Goal: Transaction & Acquisition: Purchase product/service

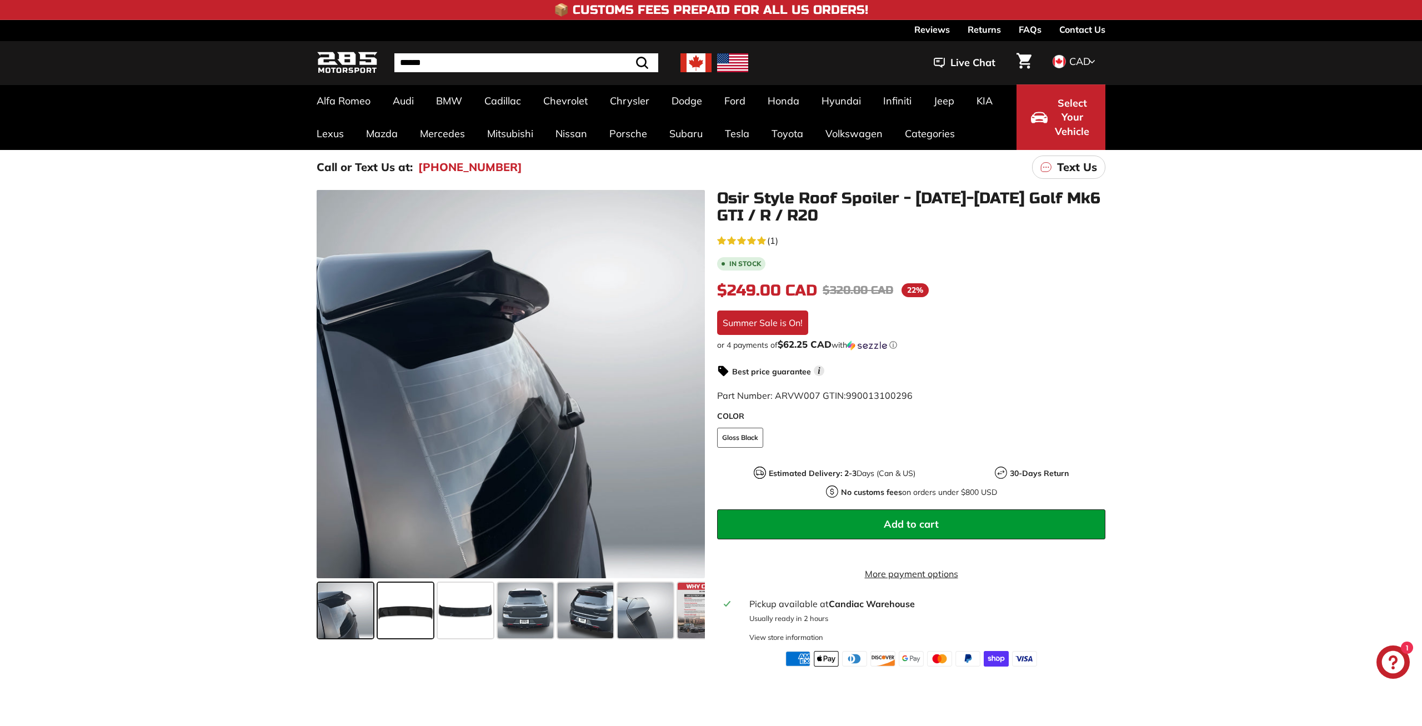
click at [397, 616] on span at bounding box center [406, 611] width 56 height 56
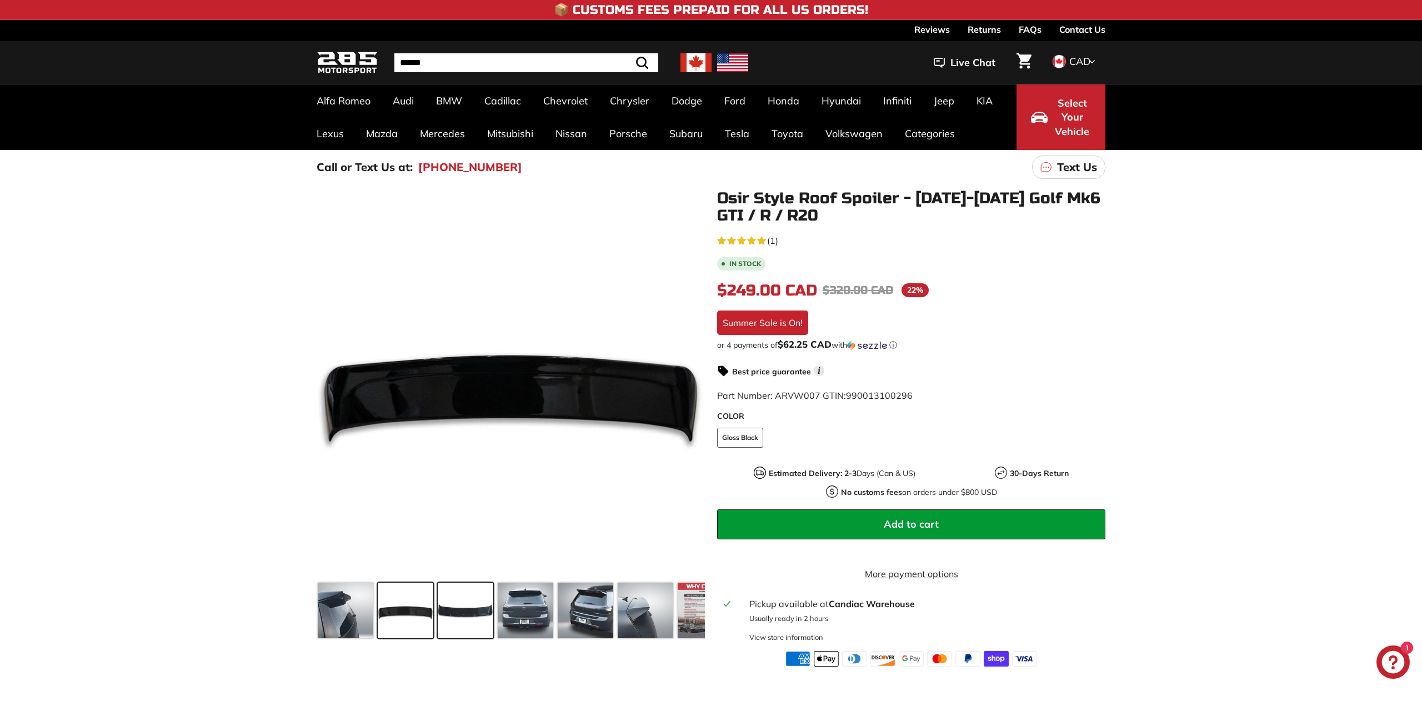
click at [465, 617] on span at bounding box center [466, 611] width 56 height 56
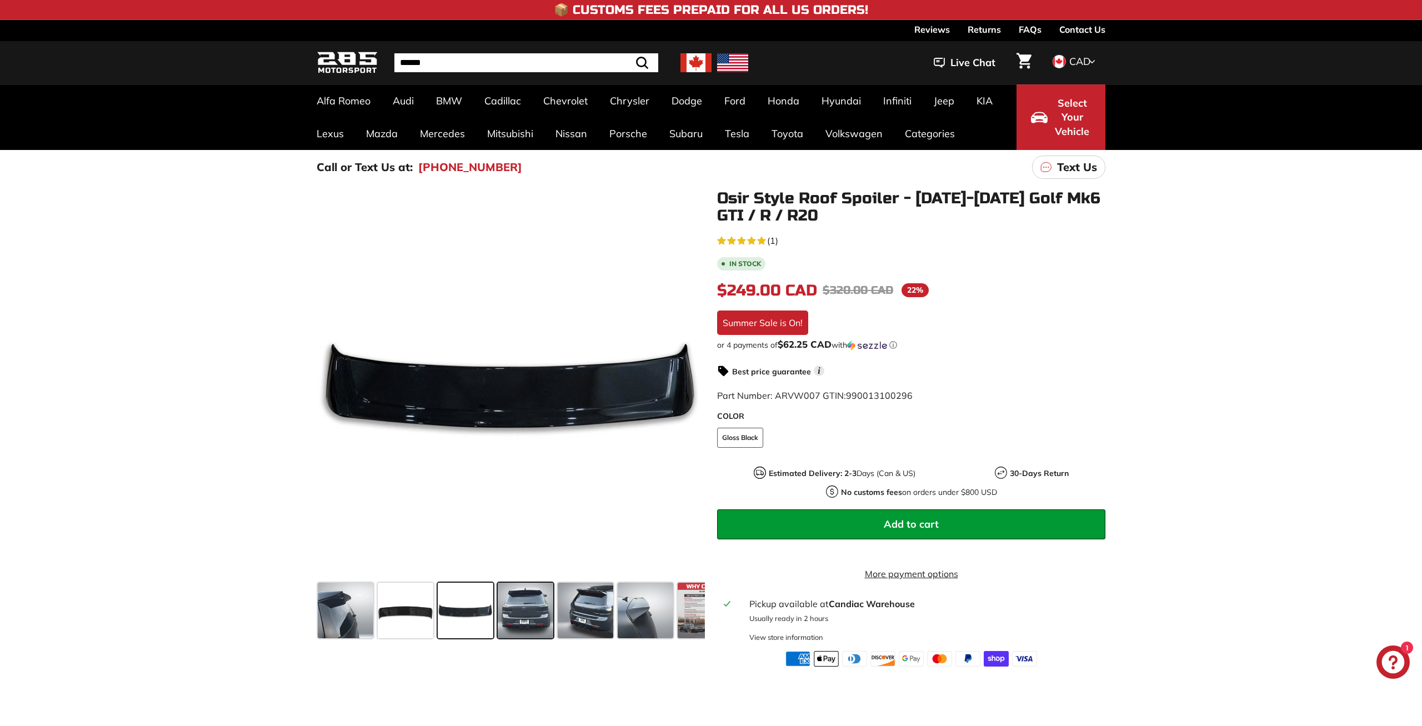
click at [532, 613] on span at bounding box center [526, 611] width 56 height 56
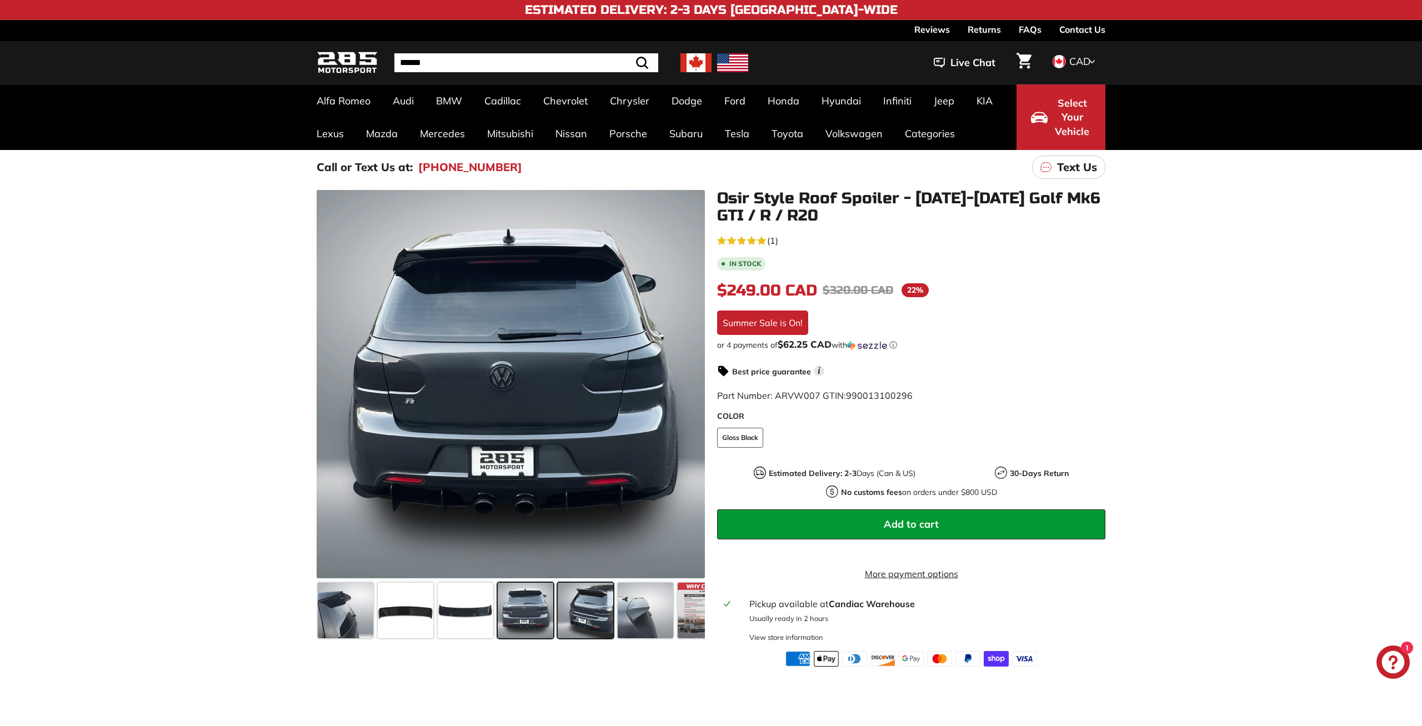
click at [580, 608] on span at bounding box center [586, 611] width 56 height 56
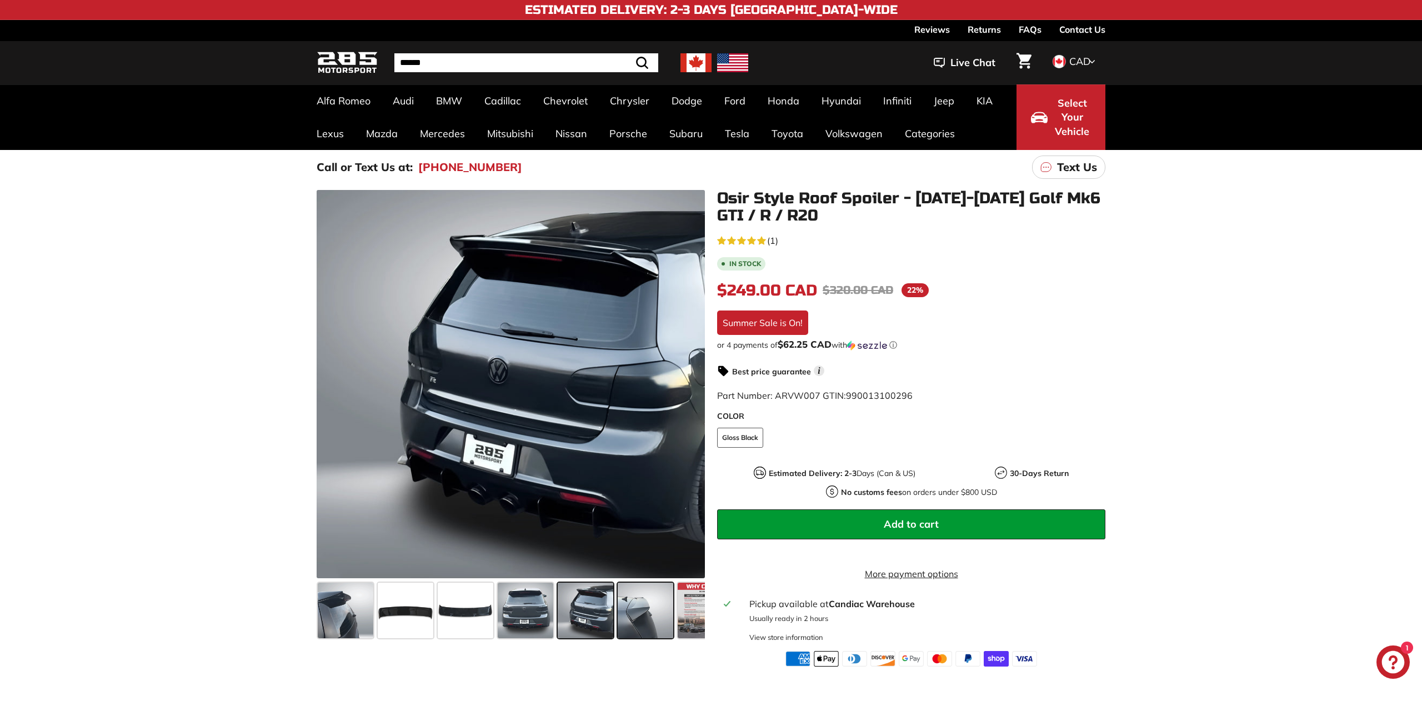
click at [645, 603] on span at bounding box center [646, 611] width 56 height 56
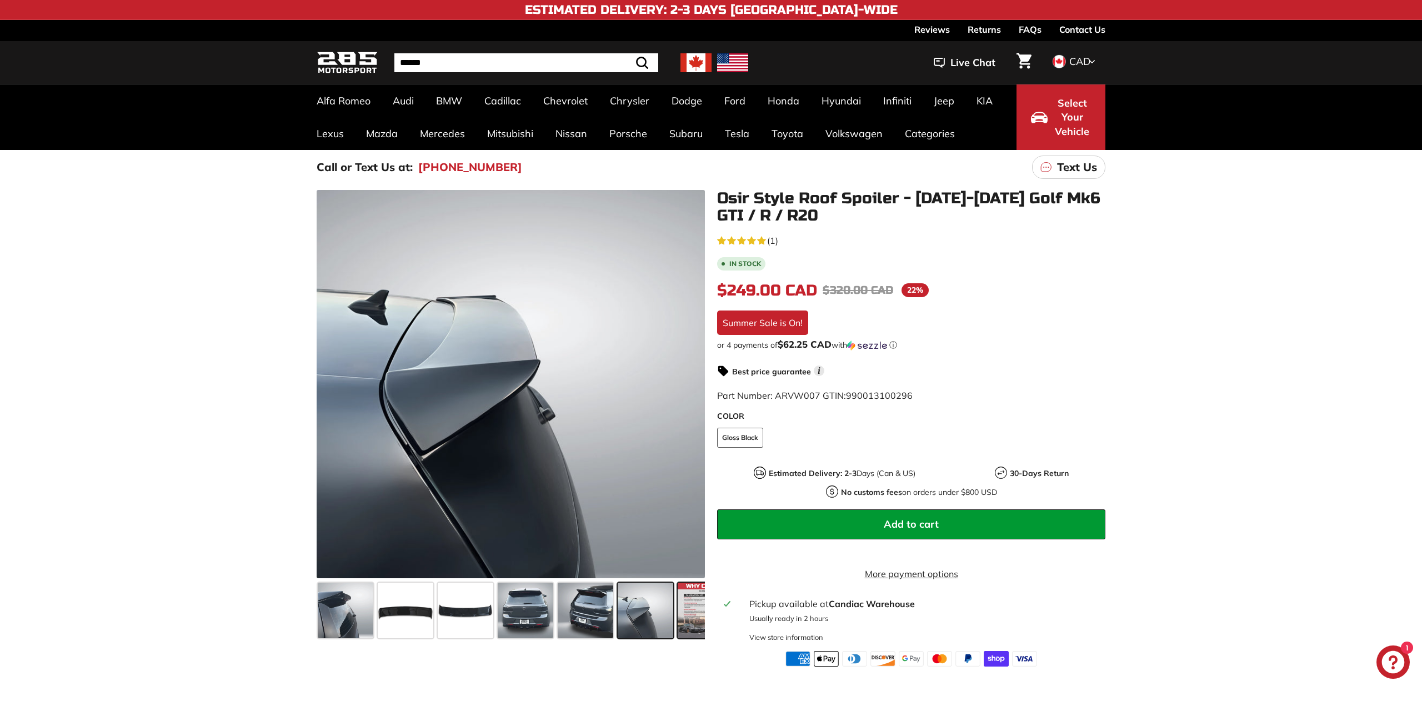
click at [695, 600] on span at bounding box center [706, 611] width 56 height 56
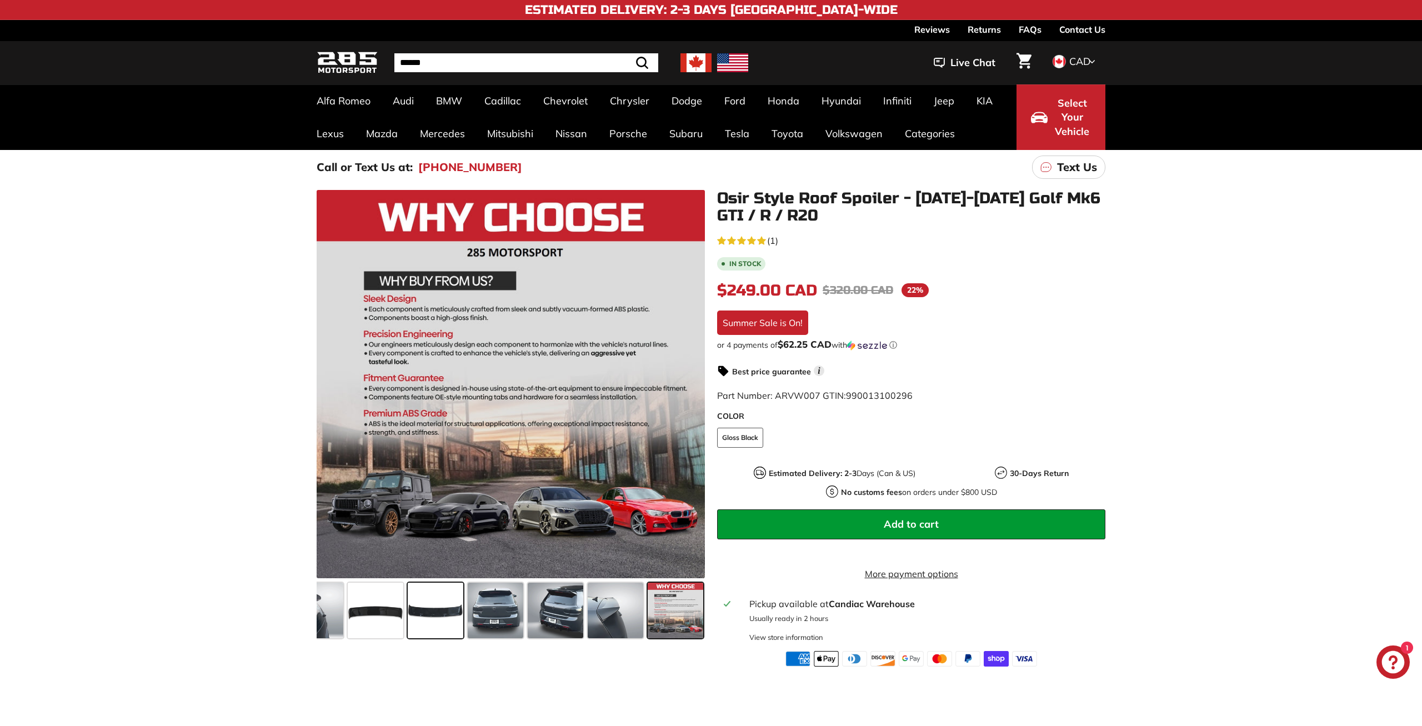
scroll to position [0, 30]
click at [312, 609] on div ".cls-1{fill:none;stroke:#000;stroke-miterlimit:10;stroke-width:2px} .cls-1{fill…" at bounding box center [504, 416] width 400 height 453
click at [324, 608] on span at bounding box center [316, 611] width 56 height 56
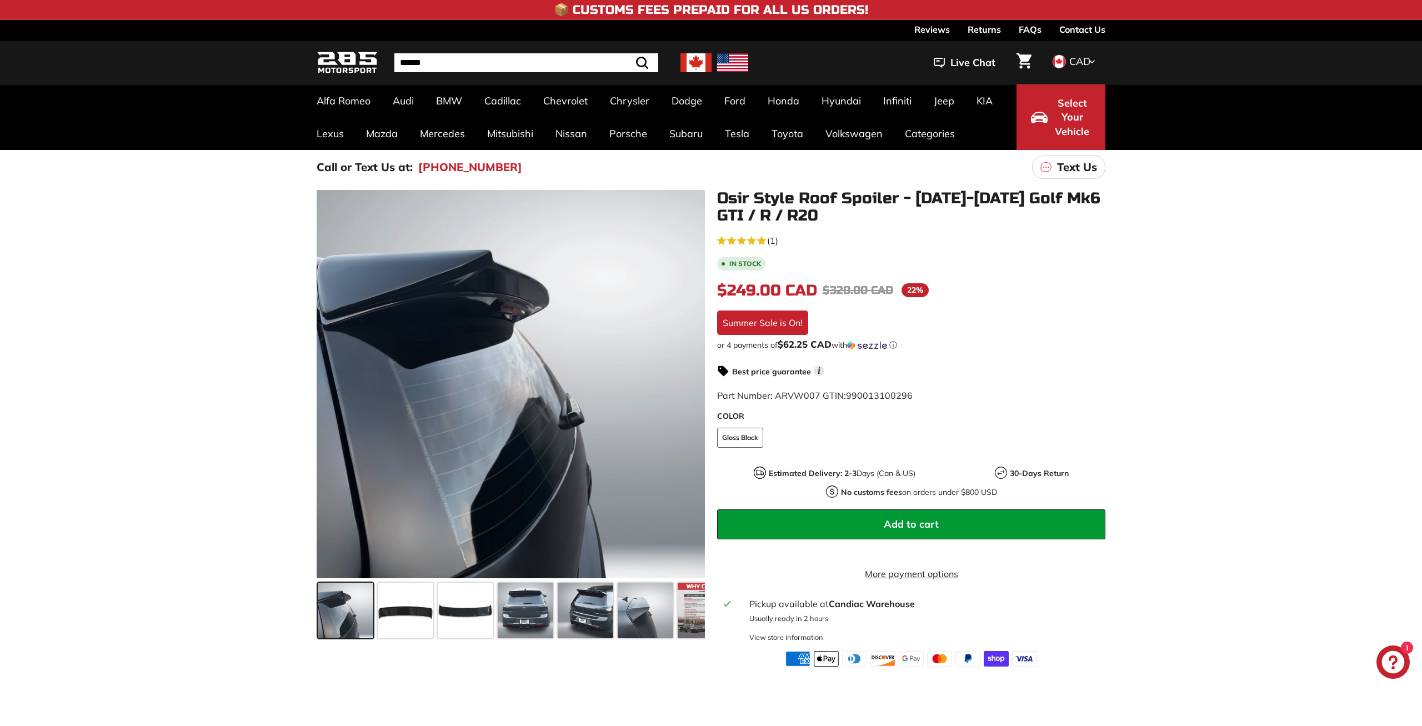
scroll to position [0, 0]
click at [397, 605] on span at bounding box center [406, 611] width 56 height 56
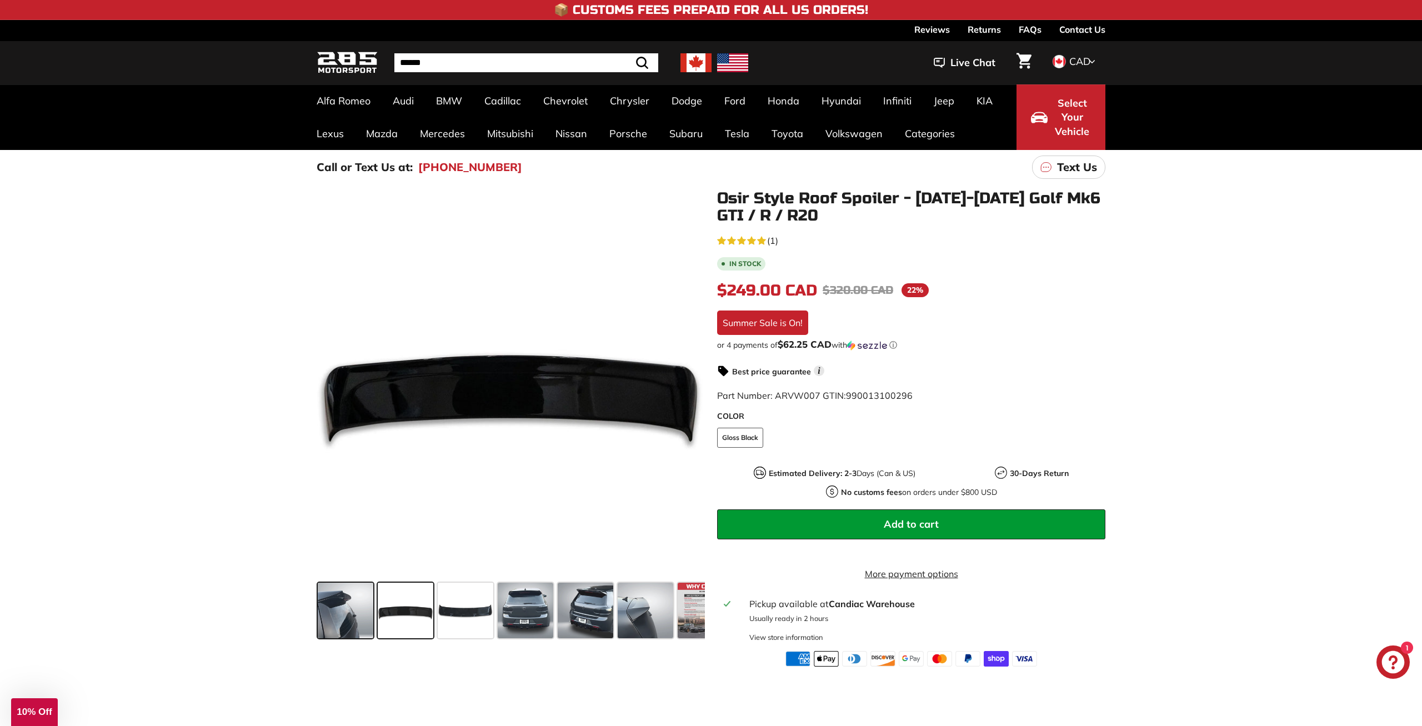
click at [354, 603] on div "Close dialog UNLOCK 10% Off Sign up to receive 10% off your first order and exc…" at bounding box center [711, 363] width 1422 height 726
click at [313, 604] on div ".cls-1{fill:none;stroke:#000;stroke-miterlimit:10;stroke-width:2px} .cls-1{fill…" at bounding box center [504, 416] width 400 height 453
click at [343, 610] on span at bounding box center [346, 611] width 56 height 56
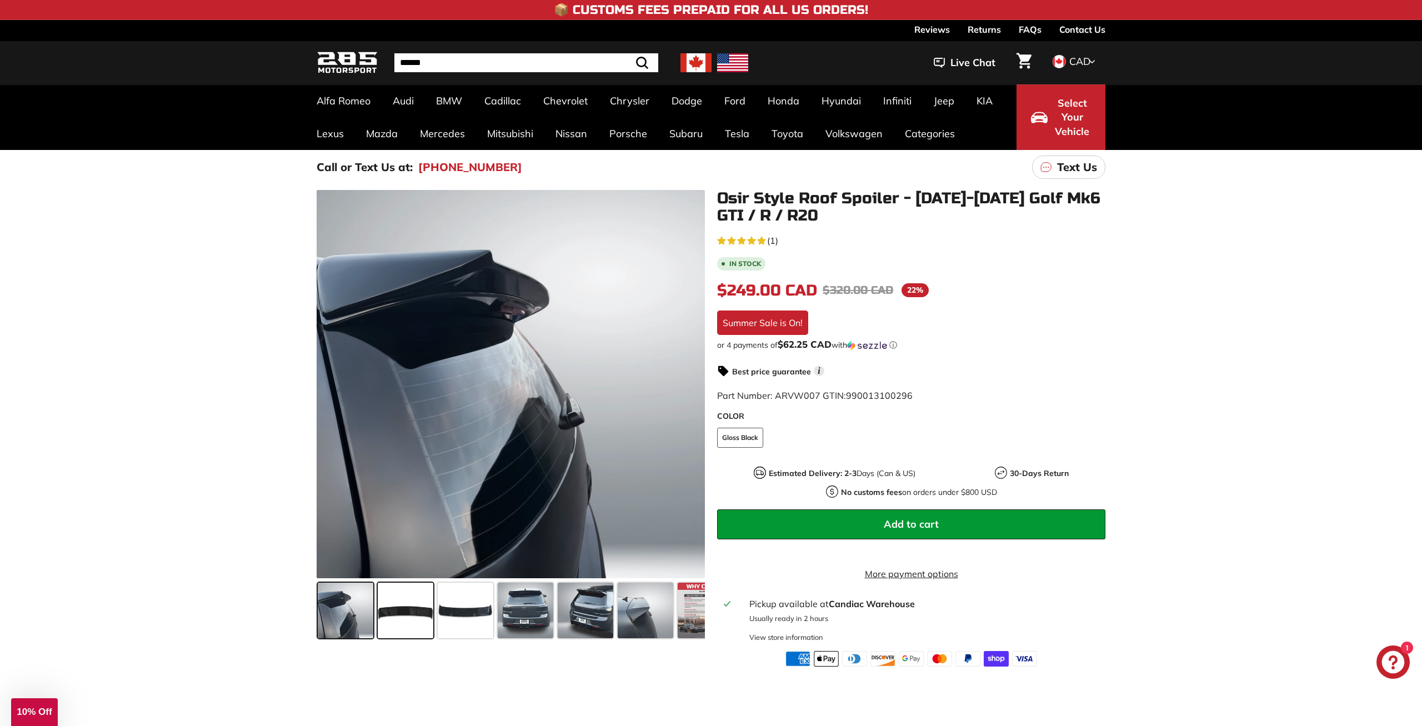
click at [401, 606] on span at bounding box center [406, 611] width 56 height 56
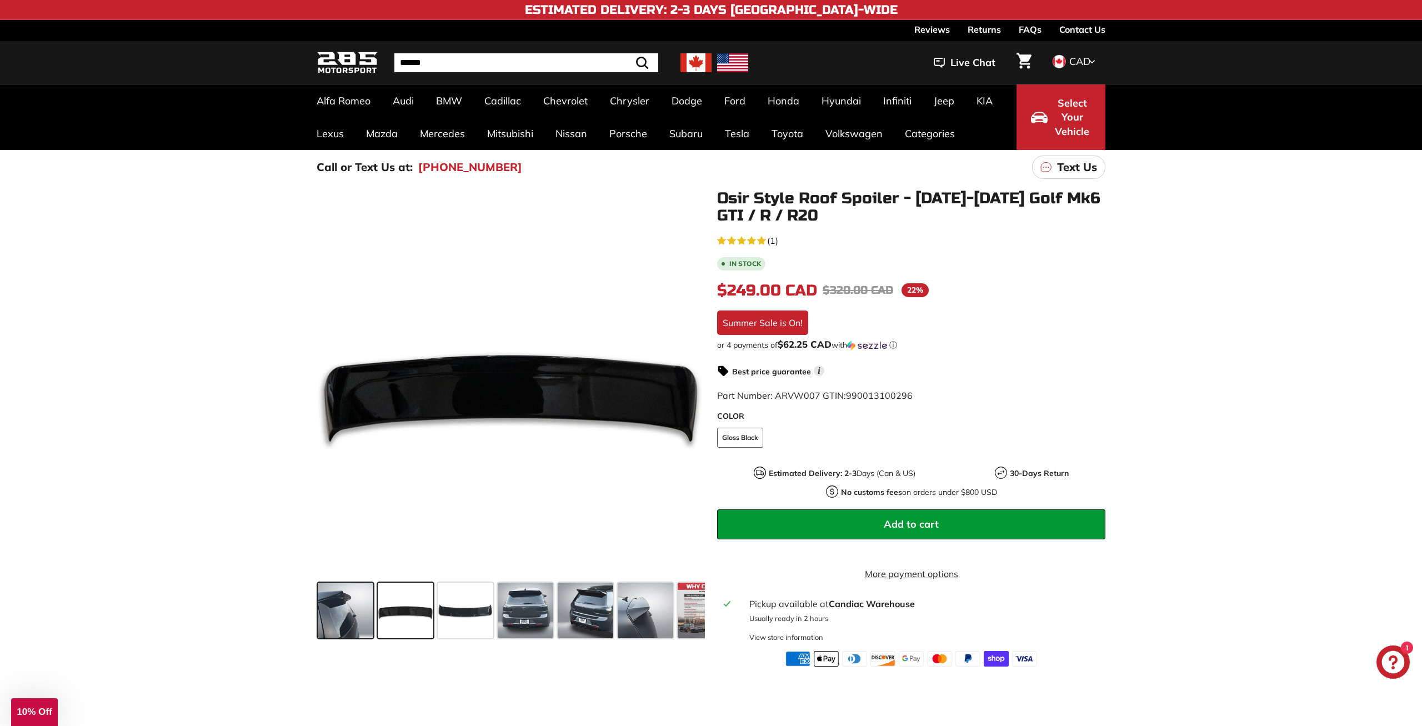
click at [344, 607] on span at bounding box center [346, 611] width 56 height 56
